Goal: Transaction & Acquisition: Purchase product/service

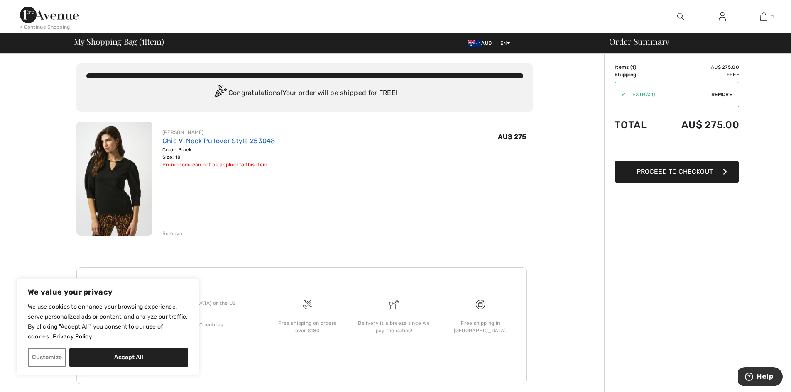
click at [206, 142] on link "Chic V-Neck Pullover Style 253048" at bounding box center [218, 141] width 113 height 8
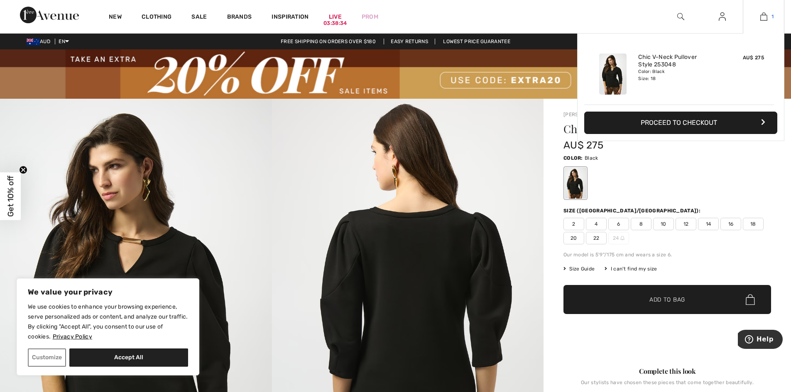
click at [768, 15] on link "1" at bounding box center [763, 17] width 41 height 10
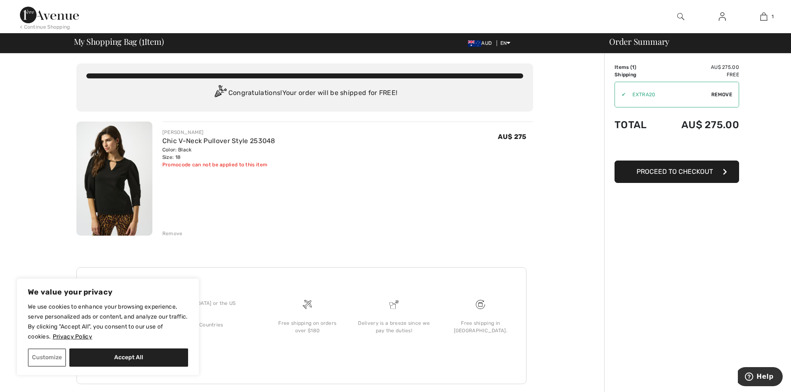
scroll to position [5, 0]
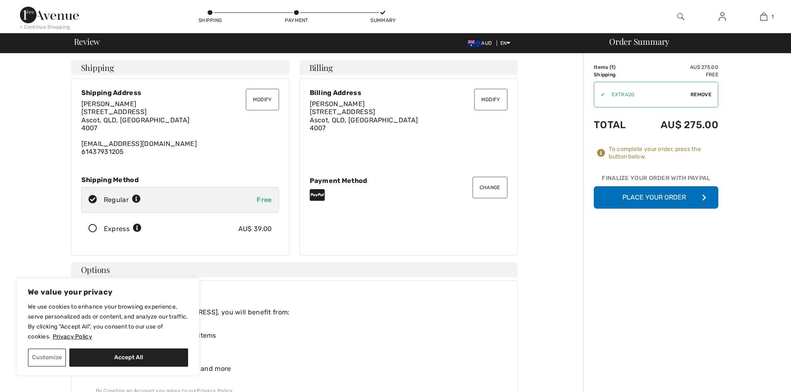
click at [659, 195] on button "Place Your Order" at bounding box center [656, 197] width 125 height 22
